Goal: Task Accomplishment & Management: Manage account settings

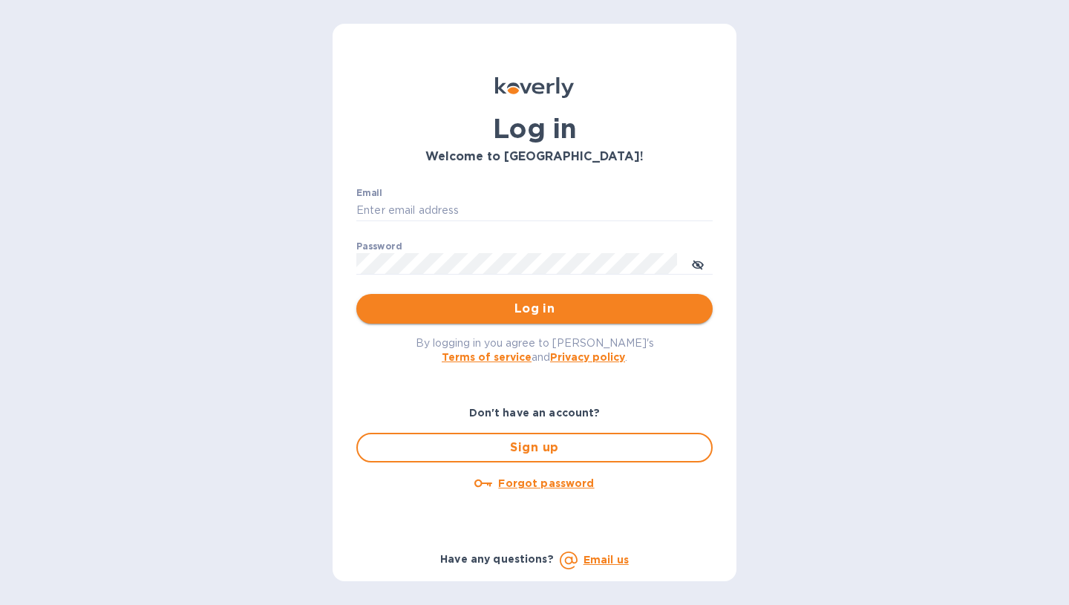
type input "sw@intercodist.com"
click at [602, 297] on button "Log in" at bounding box center [534, 309] width 356 height 30
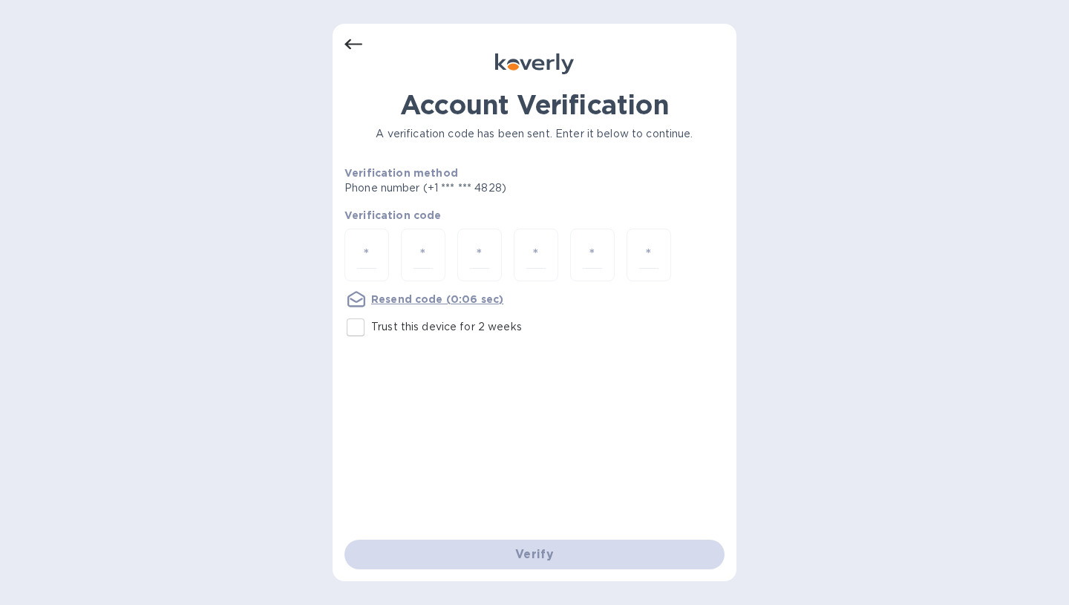
click at [353, 326] on input "Trust this device for 2 weeks" at bounding box center [355, 327] width 31 height 31
checkbox input "true"
click at [362, 249] on input "number" at bounding box center [366, 254] width 19 height 27
type input "4"
type input "8"
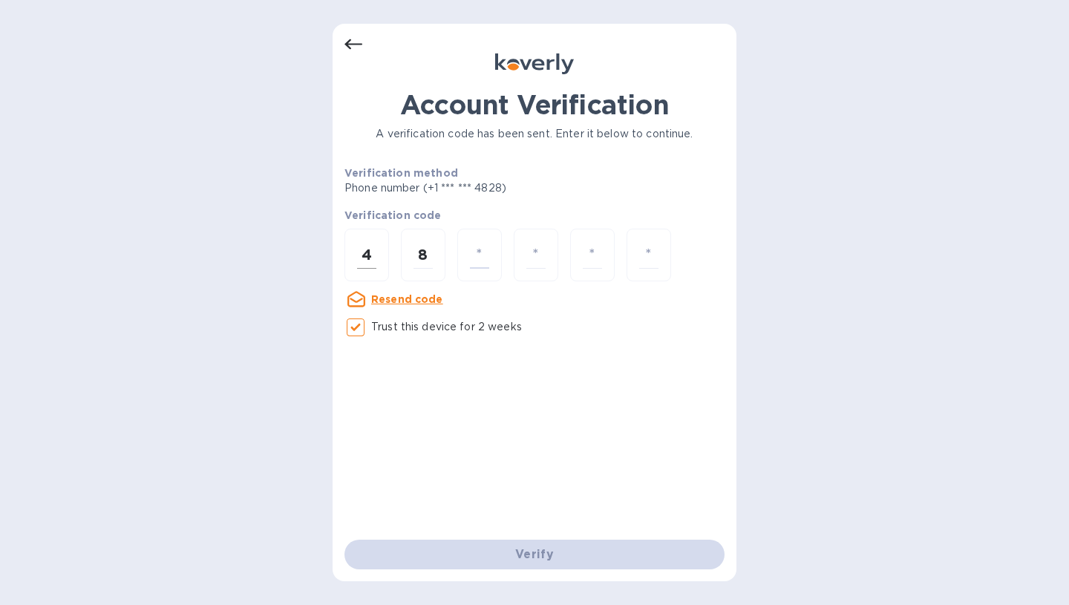
type input "8"
type input "5"
type input "9"
type input "0"
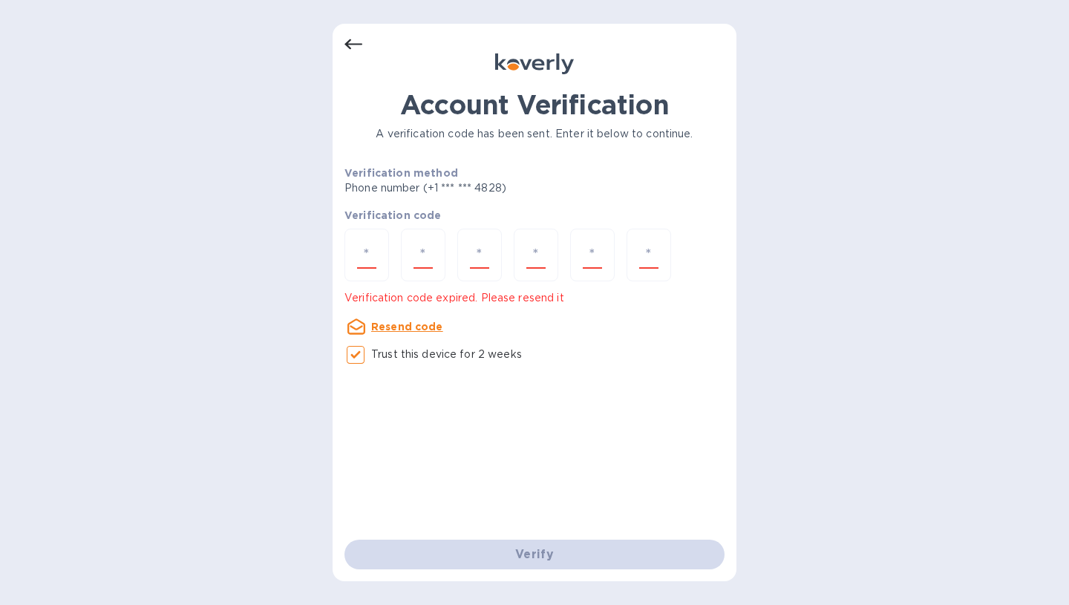
click at [362, 56] on div at bounding box center [534, 65] width 380 height 24
click at [347, 34] on div "Account Verification A verification code has been sent. Enter it below to conti…" at bounding box center [535, 303] width 404 height 558
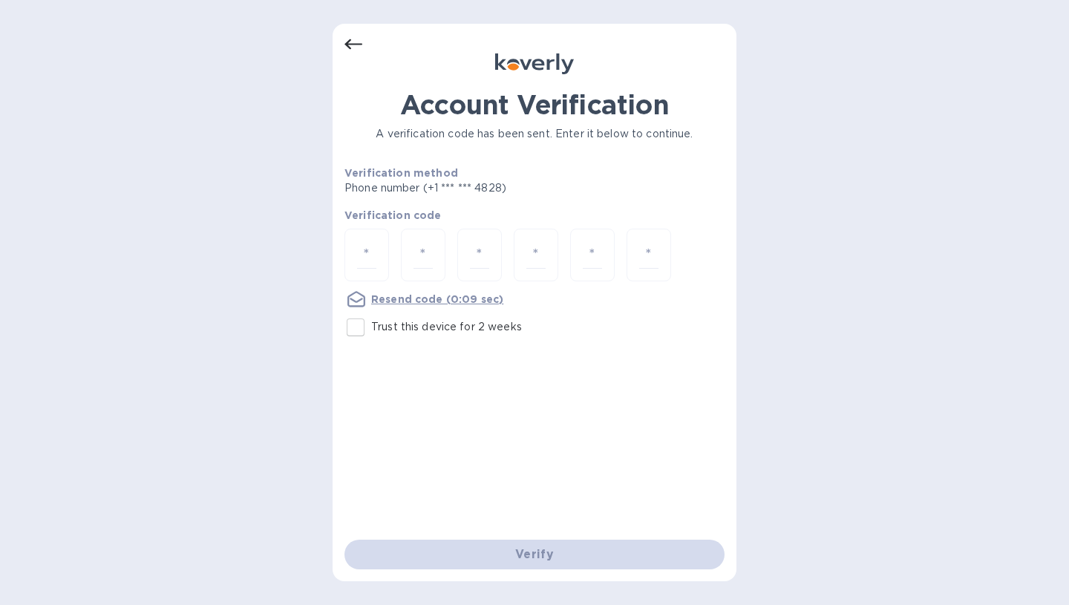
click at [360, 330] on input "Trust this device for 2 weeks" at bounding box center [355, 327] width 31 height 31
checkbox input "true"
click at [359, 264] on input "number" at bounding box center [366, 254] width 19 height 27
type input "4"
type input "1"
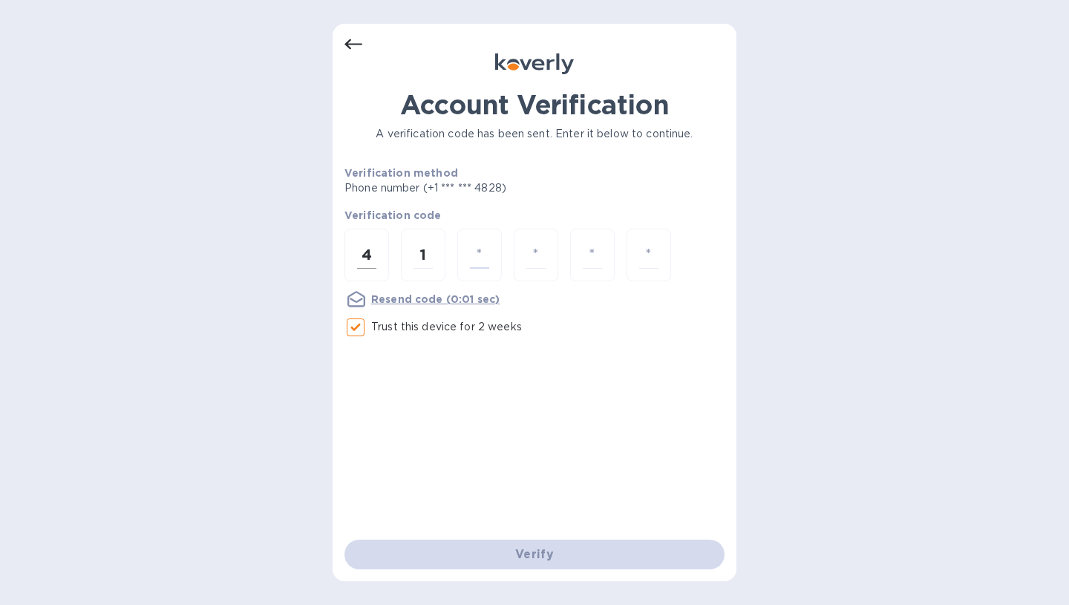
type input "1"
type input "7"
type input "0"
